Goal: Transaction & Acquisition: Purchase product/service

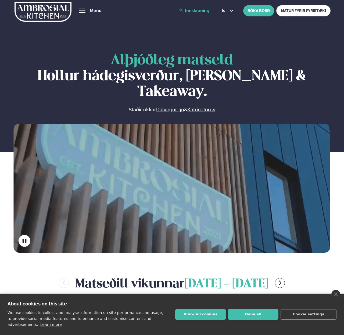
click at [203, 10] on link "Innskráning" at bounding box center [194, 10] width 31 height 5
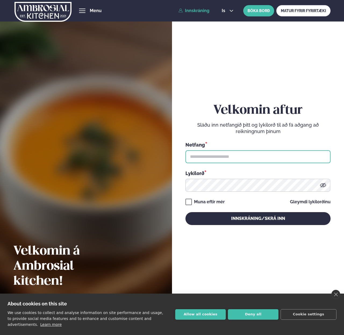
click at [198, 155] on input "text" at bounding box center [258, 156] width 145 height 13
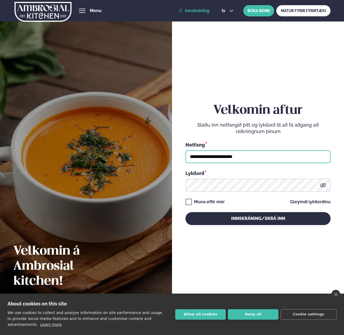
click at [203, 155] on input "**********" at bounding box center [258, 156] width 145 height 13
type input "**********"
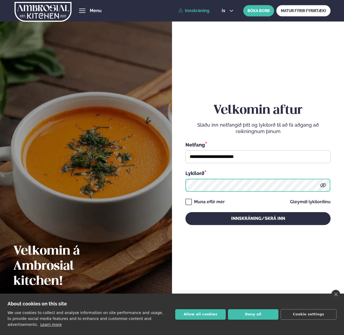
click at [186, 212] on button "Innskráning/Skrá inn" at bounding box center [258, 218] width 145 height 13
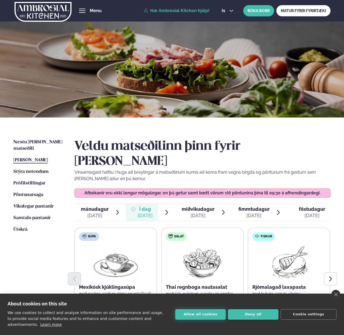
click at [212, 313] on button "Allow all cookies" at bounding box center [200, 314] width 51 height 10
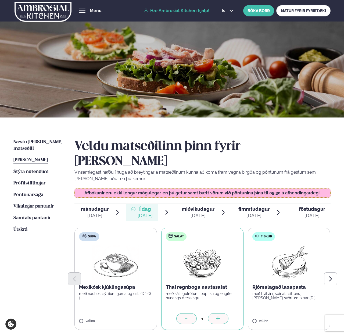
click at [212, 313] on div at bounding box center [218, 318] width 20 height 11
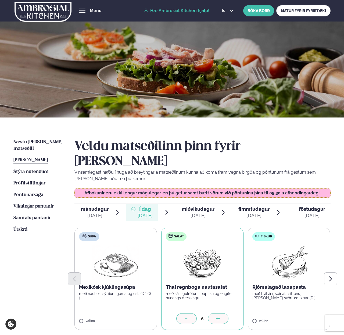
click at [187, 313] on div at bounding box center [186, 318] width 20 height 11
click at [331, 276] on icon "Next slide" at bounding box center [331, 279] width 6 height 6
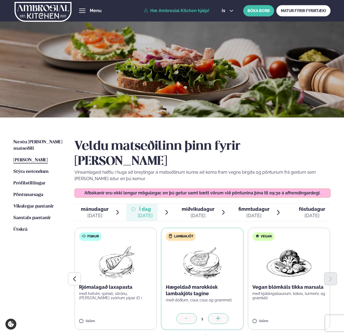
click at [218, 316] on icon at bounding box center [218, 318] width 1 height 4
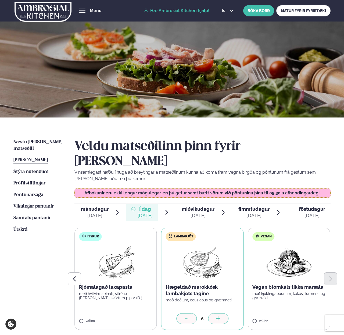
click at [218, 316] on icon at bounding box center [218, 318] width 1 height 4
click at [308, 313] on div at bounding box center [305, 318] width 20 height 11
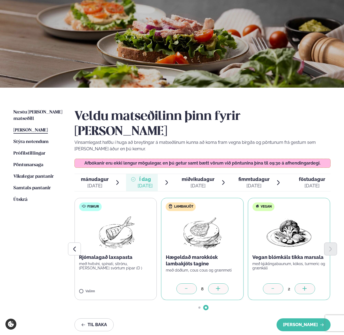
scroll to position [30, 0]
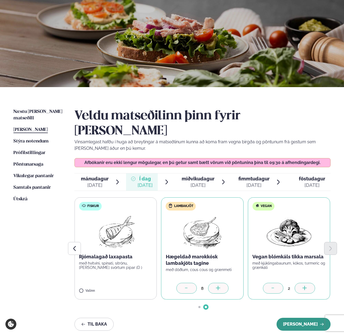
click at [304, 318] on button "[PERSON_NAME]" at bounding box center [304, 324] width 54 height 13
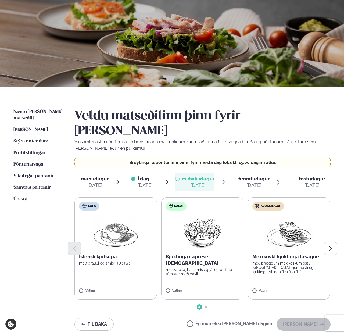
click at [249, 176] on span "fimmtudagur" at bounding box center [254, 179] width 31 height 6
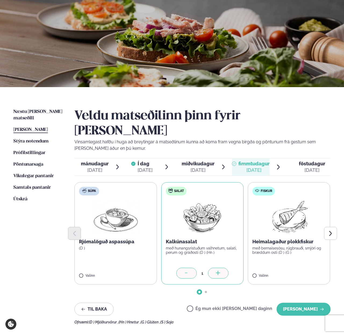
click at [216, 271] on icon at bounding box center [218, 273] width 5 height 5
click at [332, 230] on icon "Next slide" at bounding box center [331, 233] width 6 height 6
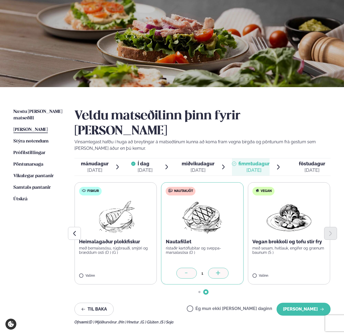
click at [222, 268] on div at bounding box center [218, 273] width 20 height 11
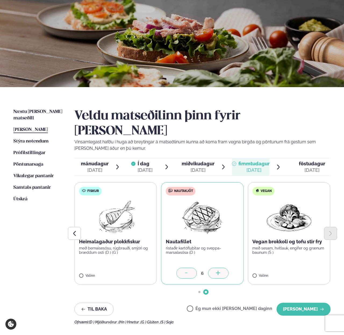
click at [222, 268] on div at bounding box center [218, 273] width 20 height 11
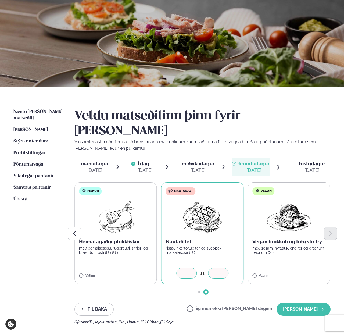
click at [222, 268] on div at bounding box center [218, 273] width 20 height 11
click at [298, 268] on div at bounding box center [305, 273] width 20 height 11
click at [294, 303] on button "[PERSON_NAME]" at bounding box center [304, 309] width 54 height 13
